Goal: Browse casually

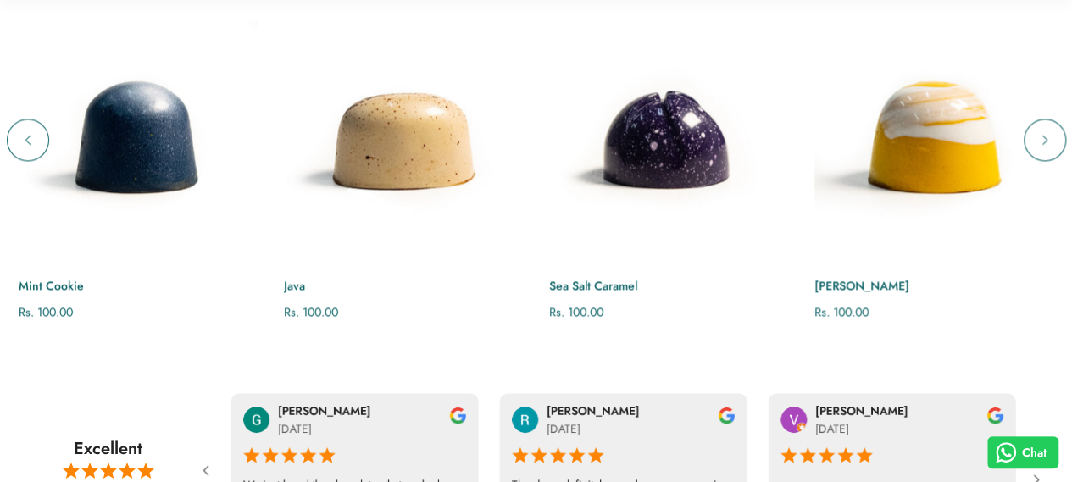
scroll to position [1143, 0]
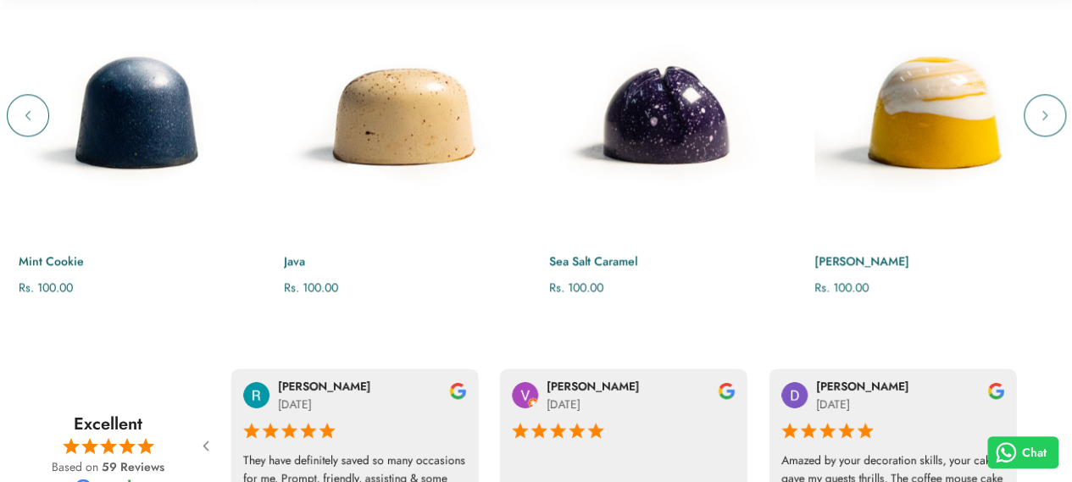
click at [1049, 124] on icon "Next" at bounding box center [1045, 115] width 17 height 17
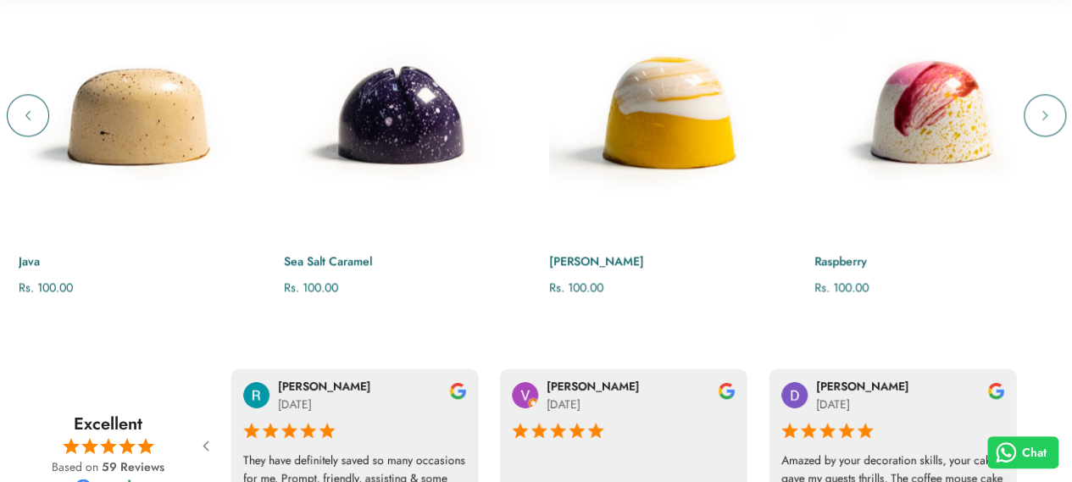
click at [1049, 124] on icon "Next" at bounding box center [1045, 115] width 17 height 17
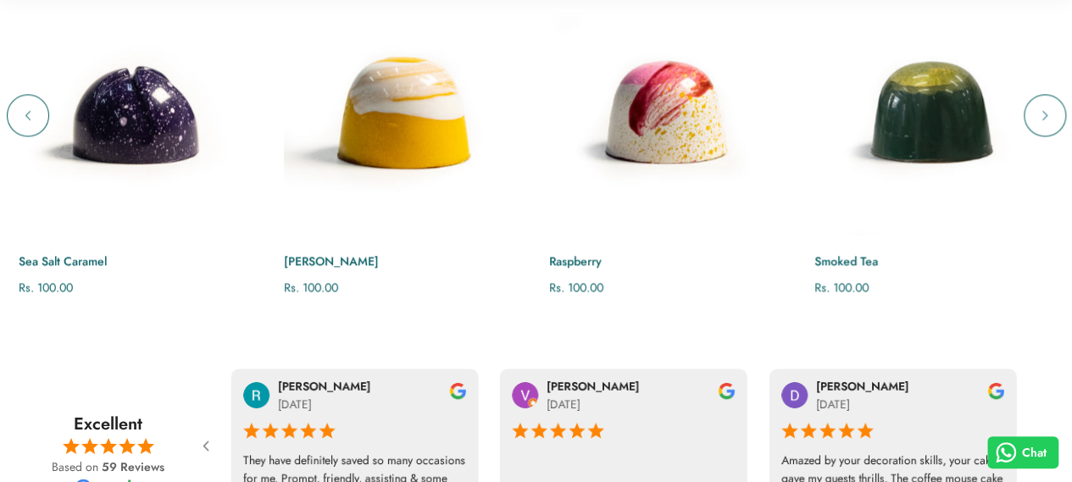
click at [1045, 124] on icon "Next" at bounding box center [1045, 115] width 17 height 17
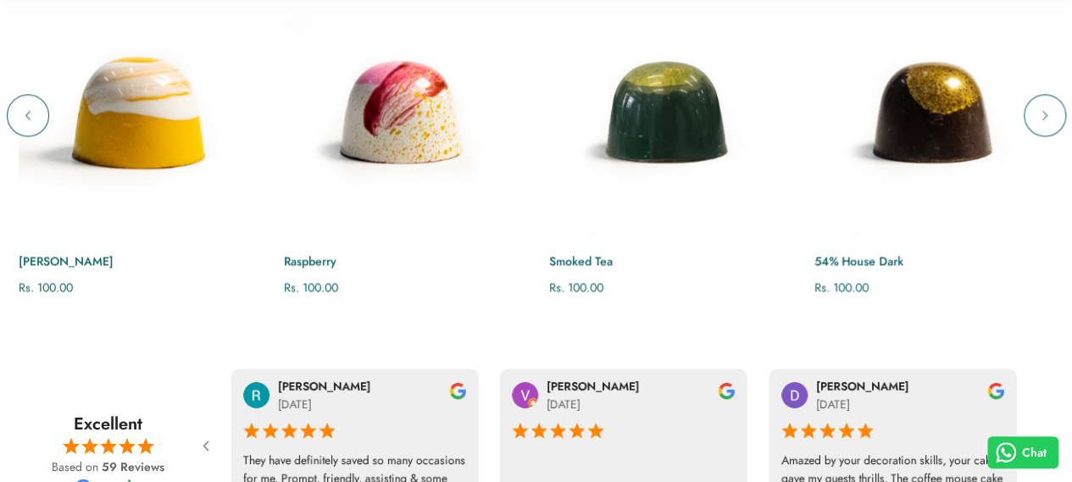
click at [1045, 124] on icon "Next" at bounding box center [1045, 115] width 17 height 17
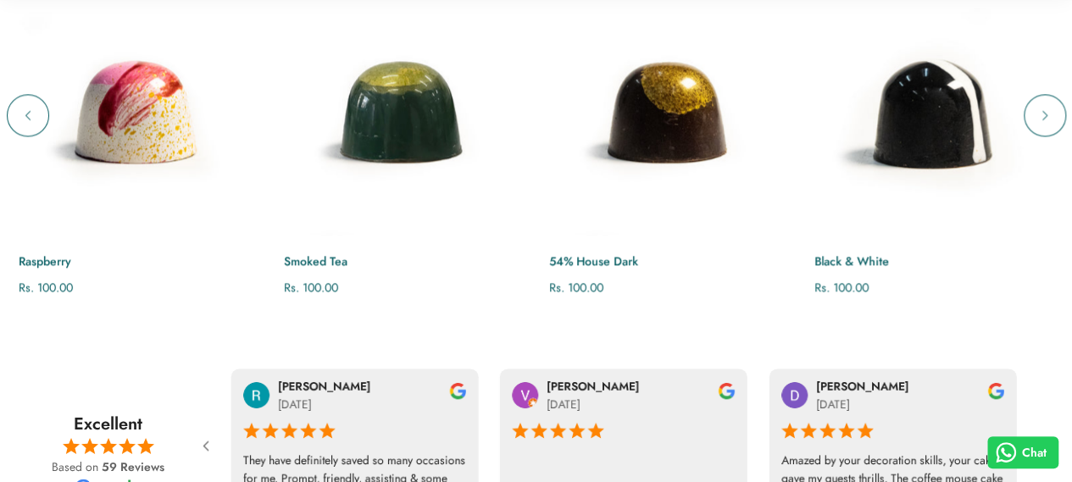
click at [1045, 124] on icon "Next" at bounding box center [1045, 115] width 17 height 17
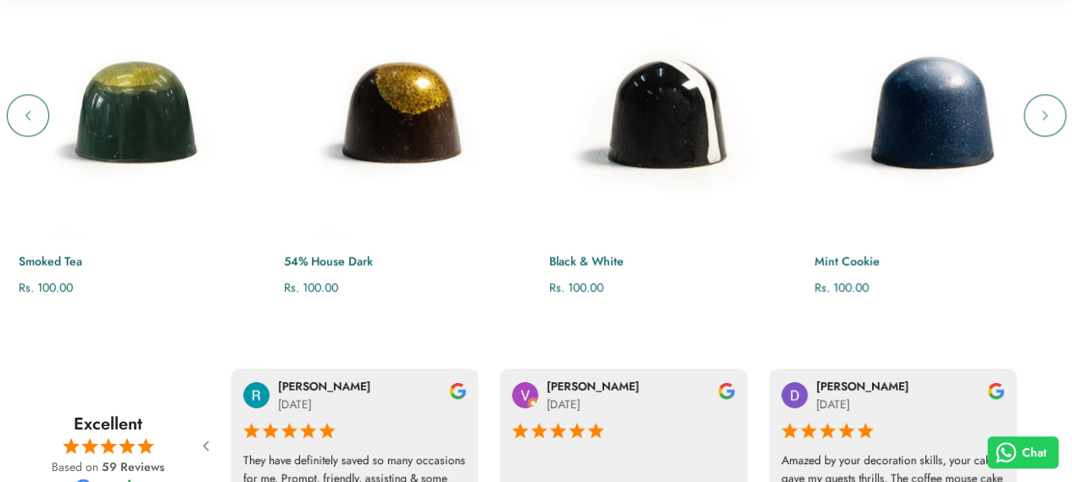
click at [1045, 124] on icon "Next" at bounding box center [1045, 115] width 17 height 17
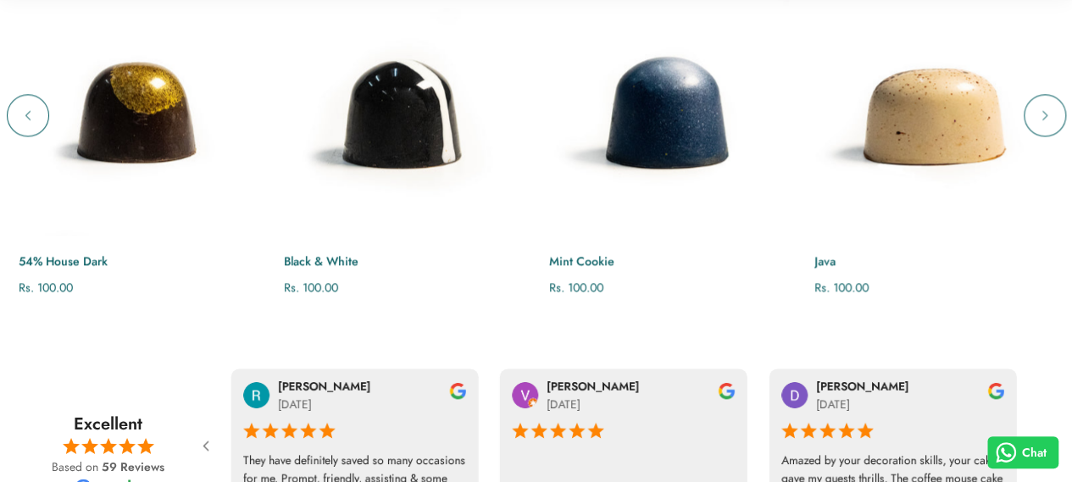
click at [1045, 124] on icon "Next" at bounding box center [1045, 115] width 17 height 17
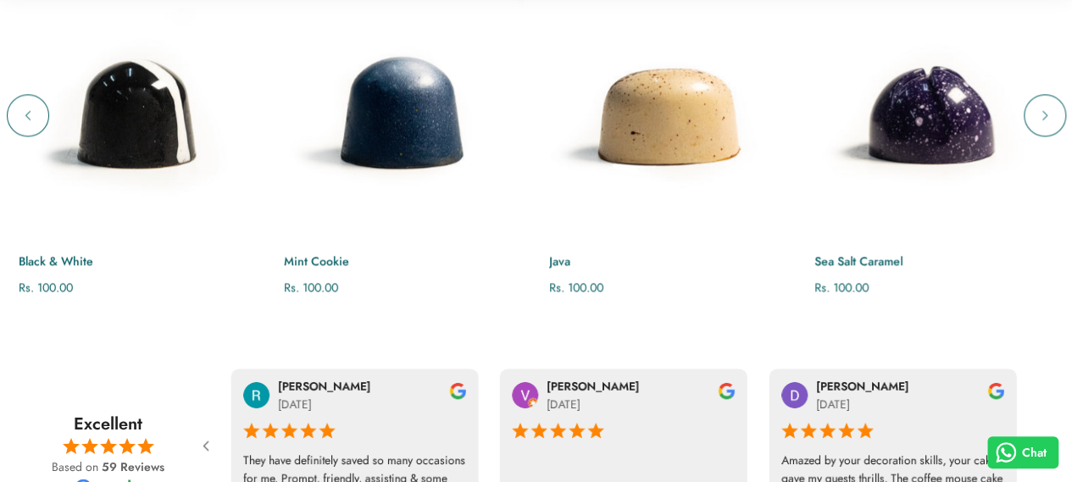
click at [1045, 124] on icon "Next" at bounding box center [1045, 115] width 17 height 17
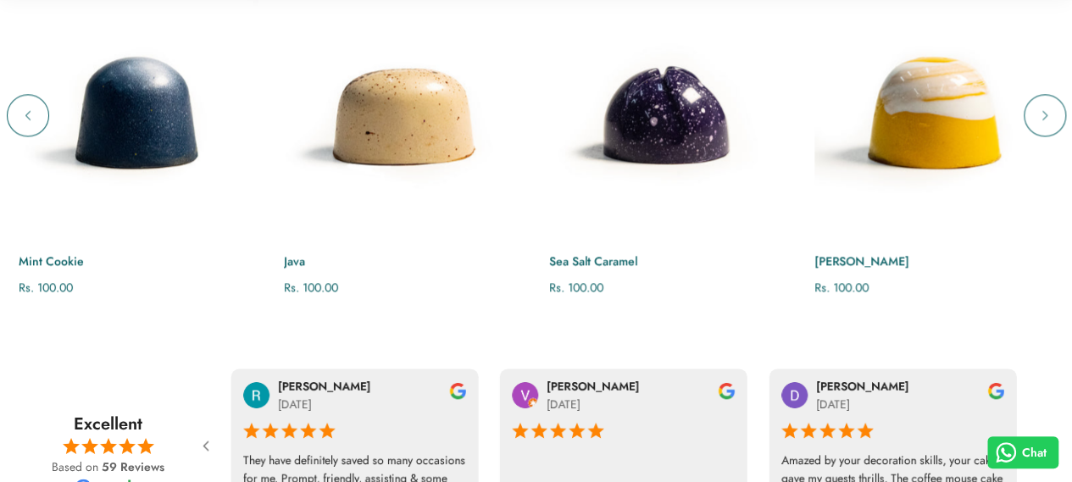
click at [1045, 124] on icon "Next" at bounding box center [1045, 115] width 17 height 17
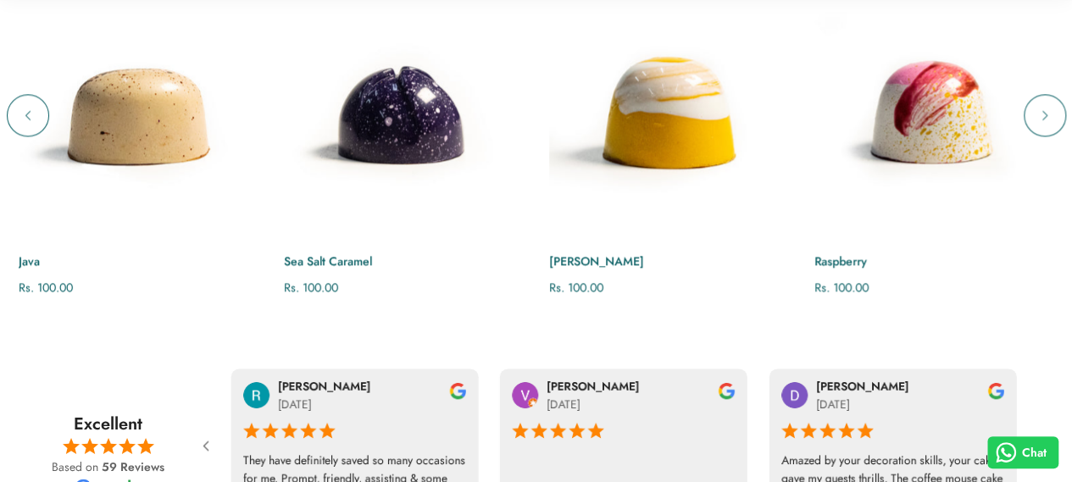
click at [1045, 124] on icon "Next" at bounding box center [1045, 115] width 17 height 17
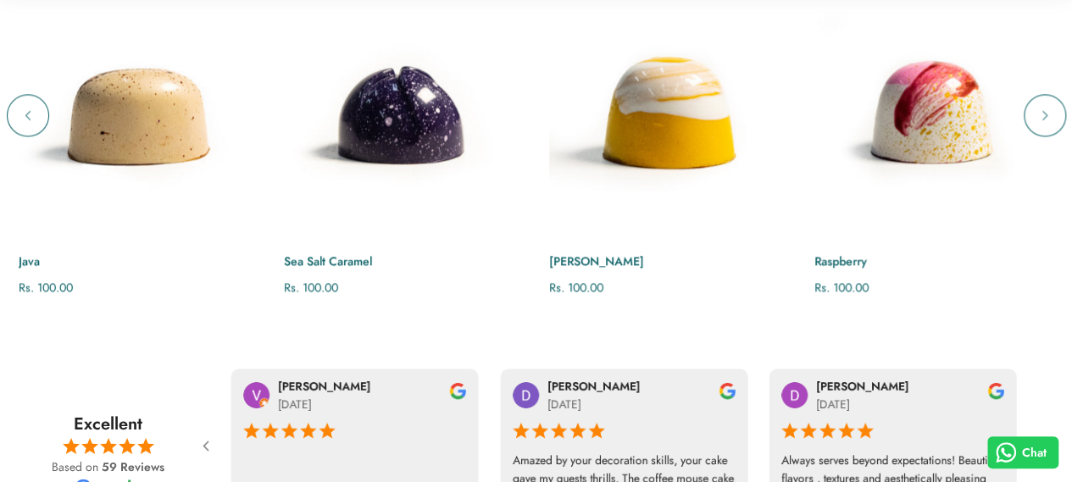
click at [1045, 124] on icon "Next" at bounding box center [1045, 115] width 17 height 17
